Goal: Transaction & Acquisition: Download file/media

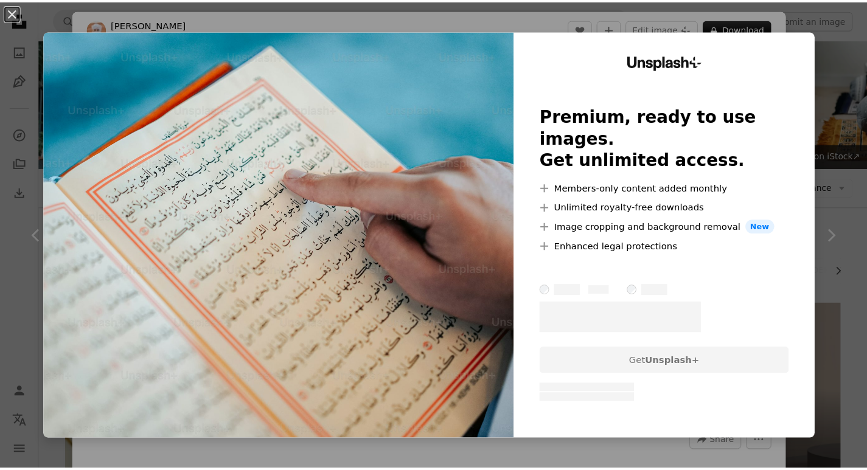
scroll to position [1161, 0]
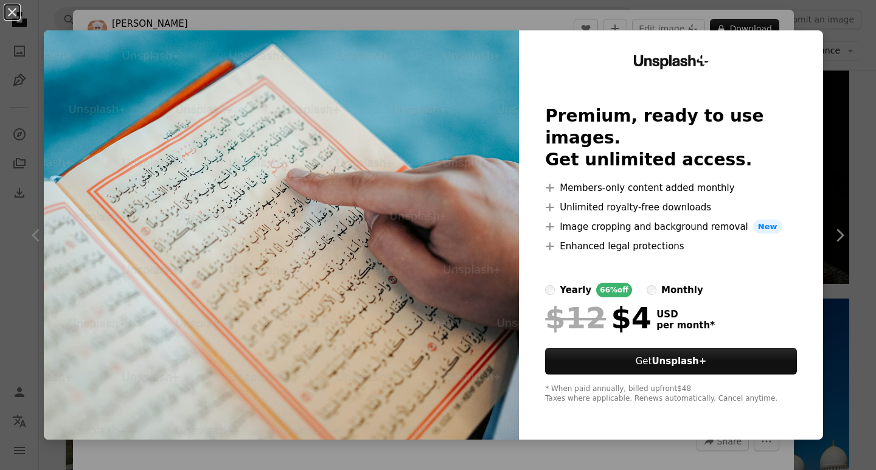
click at [841, 60] on div "An X shape Unsplash+ Premium, ready to use images. Get unlimited access. A plus…" at bounding box center [438, 235] width 876 height 470
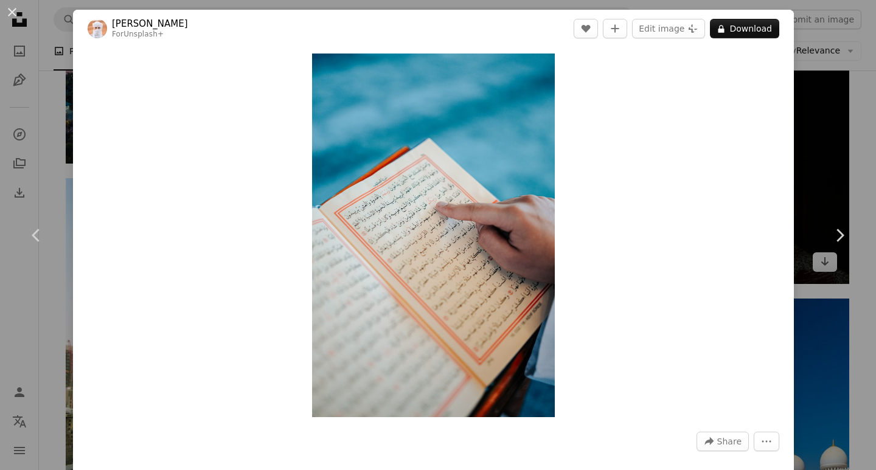
click at [836, 118] on div "An X shape Chevron left Chevron right Ahmed For Unsplash+ A heart A plus sign E…" at bounding box center [438, 235] width 876 height 470
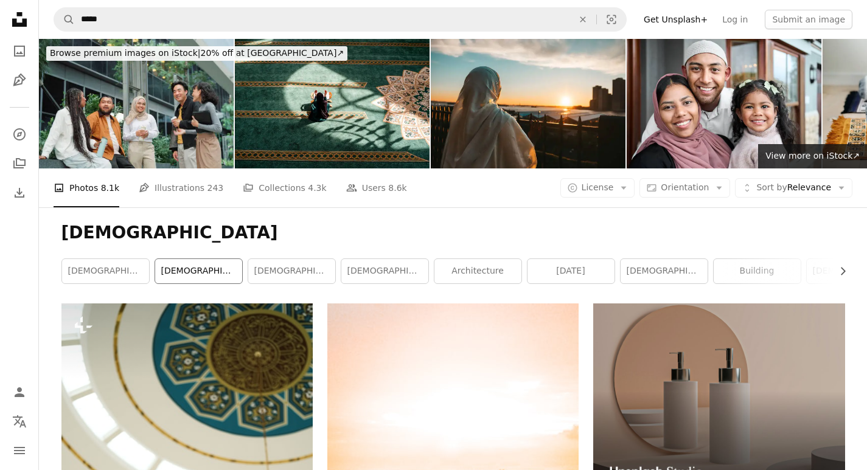
click at [187, 274] on link "[DEMOGRAPHIC_DATA]" at bounding box center [198, 271] width 87 height 24
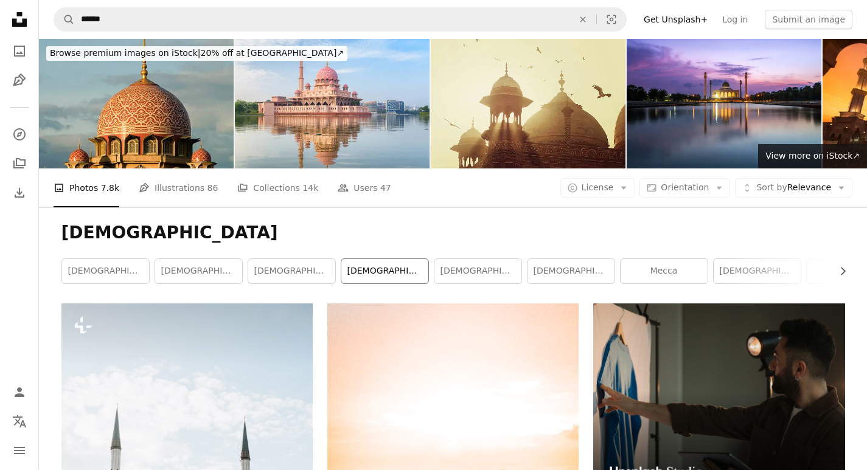
click at [380, 274] on link "[DEMOGRAPHIC_DATA]" at bounding box center [384, 271] width 87 height 24
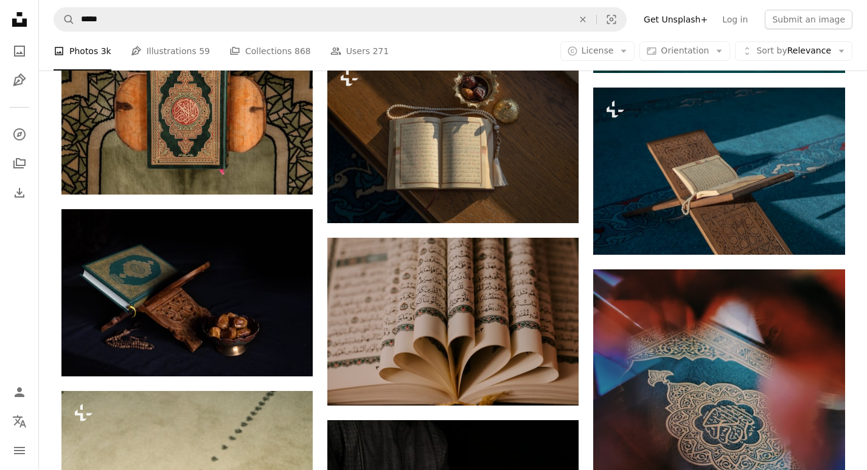
scroll to position [1211, 0]
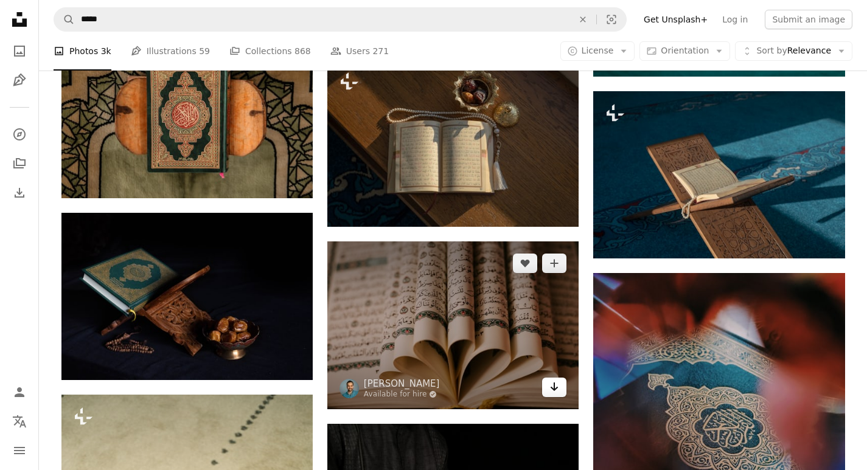
click at [555, 386] on icon "Arrow pointing down" at bounding box center [554, 387] width 10 height 15
